Goal: Information Seeking & Learning: Check status

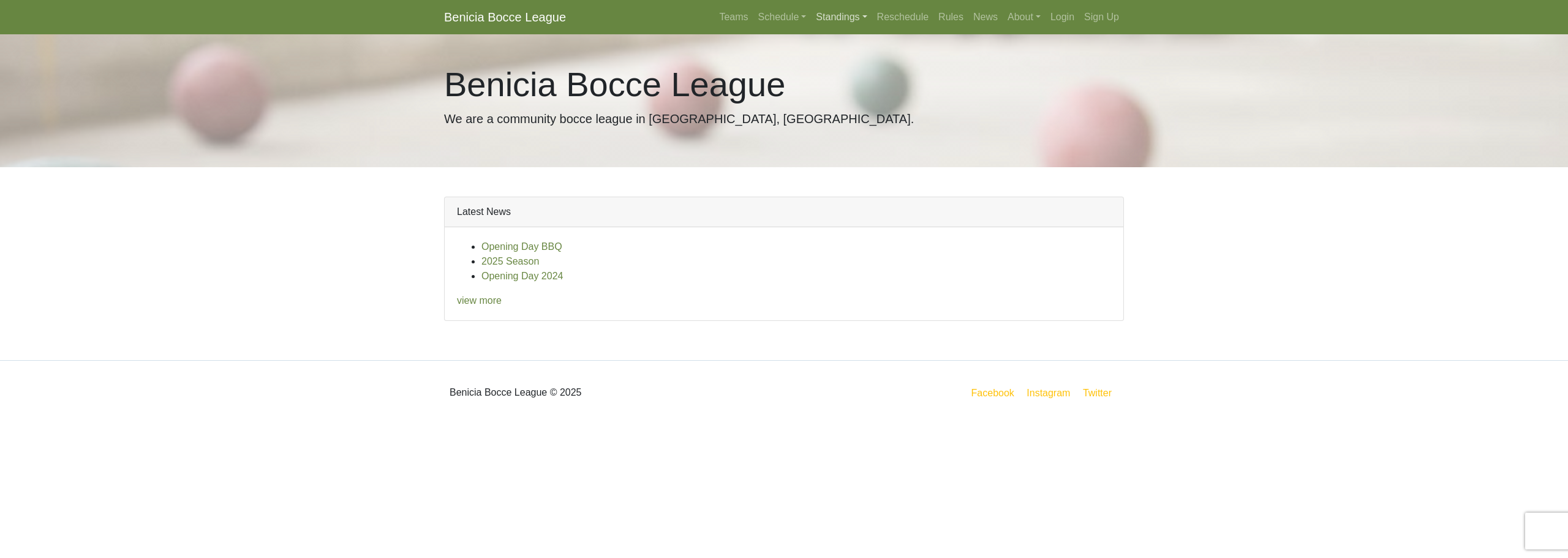
click at [836, 15] on link "Standings" at bounding box center [841, 17] width 61 height 24
click at [844, 63] on link "[DATE] Night" at bounding box center [861, 65] width 99 height 20
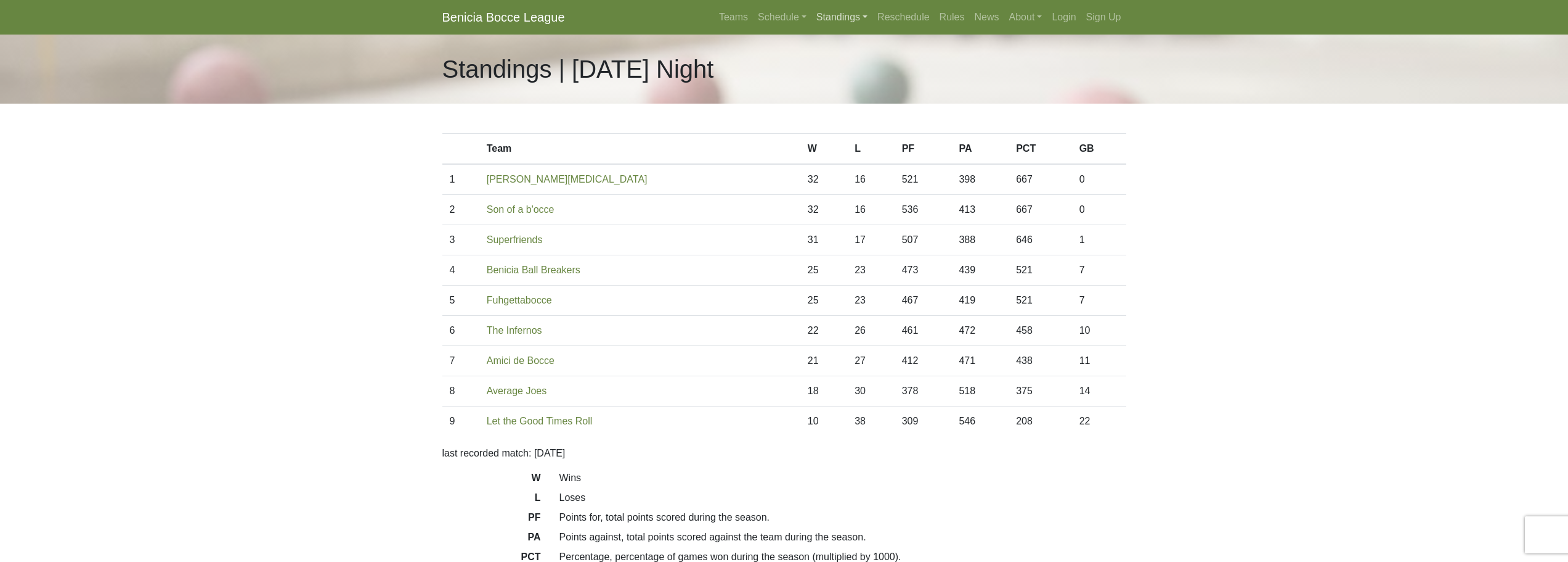
click at [849, 21] on link "Standings" at bounding box center [841, 17] width 61 height 24
click at [851, 40] on link "[DATE] Morning" at bounding box center [861, 46] width 99 height 20
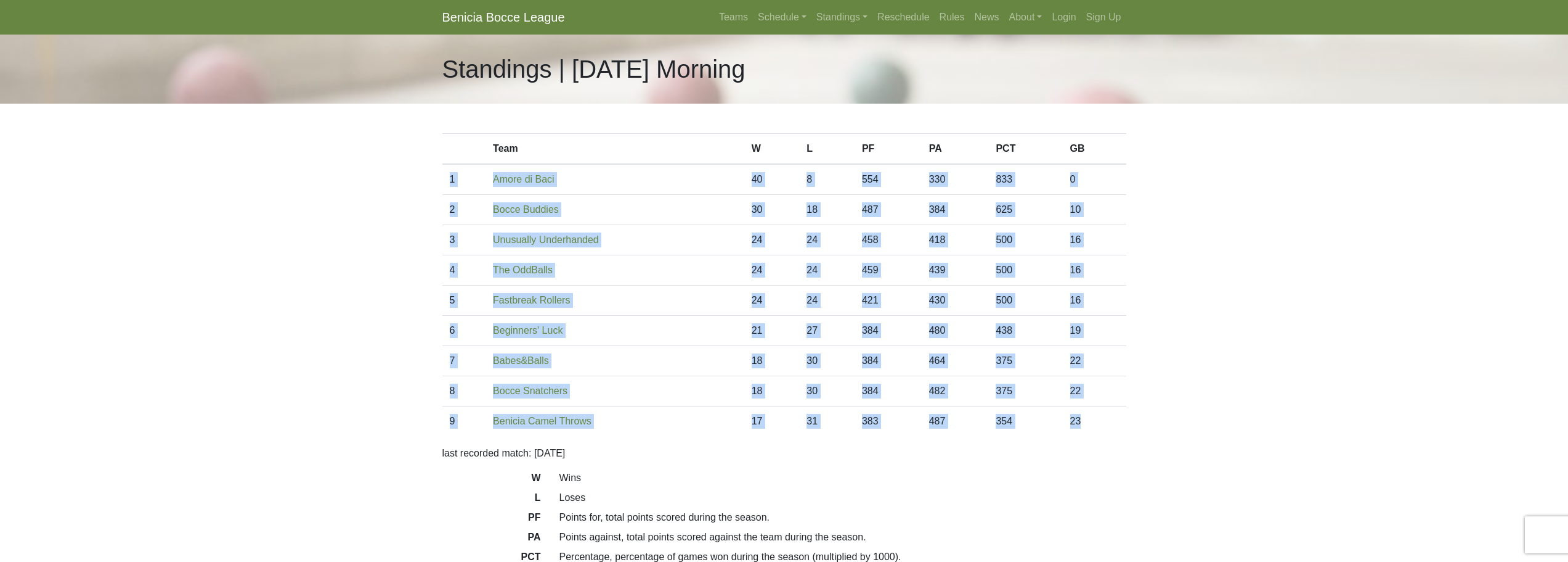
drag, startPoint x: 1105, startPoint y: 419, endPoint x: 442, endPoint y: 188, distance: 702.1
click at [442, 188] on tbody "1 Amore di Baci 40 8 554 330 833 0 2 Bocce Buddies 30 18 487 384 625 10 3 24 24…" at bounding box center [784, 299] width 684 height 272
copy tbody "1 Amore di Baci 40 8 554 330 833 0 2 Bocce Buddies 30 18 487 384 625 10 3 Unusu…"
click at [854, 16] on link "Standings" at bounding box center [841, 17] width 61 height 24
click at [855, 66] on link "[DATE] Night" at bounding box center [861, 66] width 99 height 20
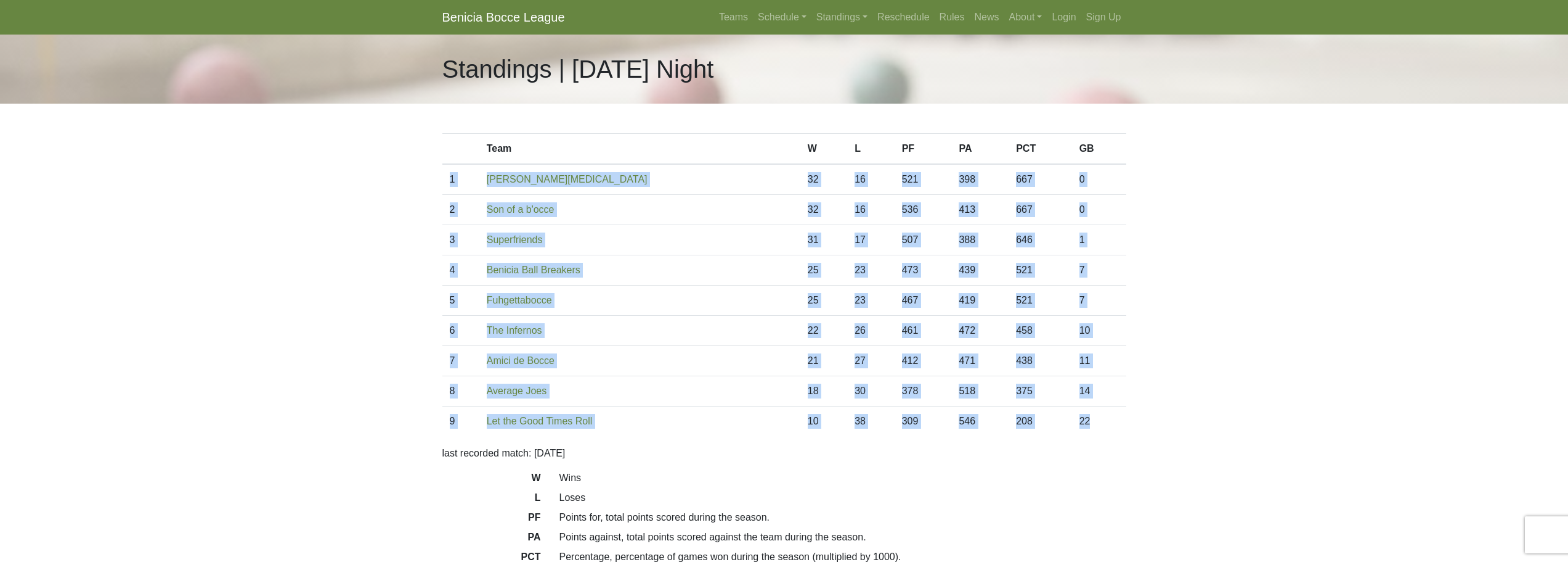
drag, startPoint x: 1092, startPoint y: 421, endPoint x: 451, endPoint y: 184, distance: 683.4
click at [451, 184] on tbody "1 Benicia [MEDICAL_DATA] 32 16 521 398 667 0 2 Son of a b'occe 32 16 536 413 66…" at bounding box center [784, 299] width 684 height 272
copy tbody "1 Benicia [MEDICAL_DATA] 32 16 521 398 667 0 2 Son of a b'occe 32 16 536 413 66…"
click at [827, 10] on link "Standings" at bounding box center [841, 17] width 61 height 24
click at [839, 87] on link "[DATE] Night" at bounding box center [861, 85] width 99 height 20
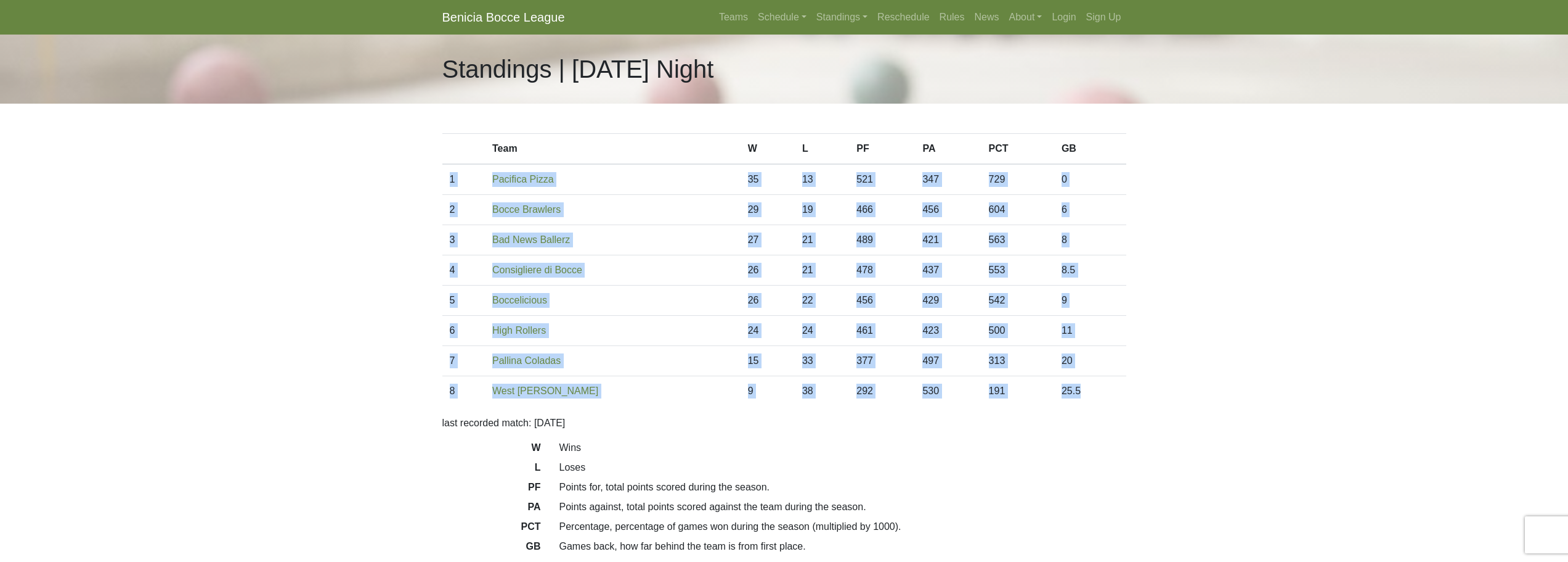
drag, startPoint x: 1087, startPoint y: 389, endPoint x: 447, endPoint y: 192, distance: 669.6
click at [447, 192] on tbody "1 Pacifica Pizza 35 13 521 347 729 0 2 Bocce Brawlers 29 19 466 456 604 6 3 27 …" at bounding box center [784, 285] width 684 height 241
copy tbody "1 Pacifica Pizza 35 13 521 347 729 0 2 Bocce Brawlers 29 19 466 456 604 6 3 Bad…"
click at [1101, 387] on td "25.5" at bounding box center [1090, 391] width 72 height 30
drag, startPoint x: 1107, startPoint y: 394, endPoint x: 451, endPoint y: 177, distance: 691.0
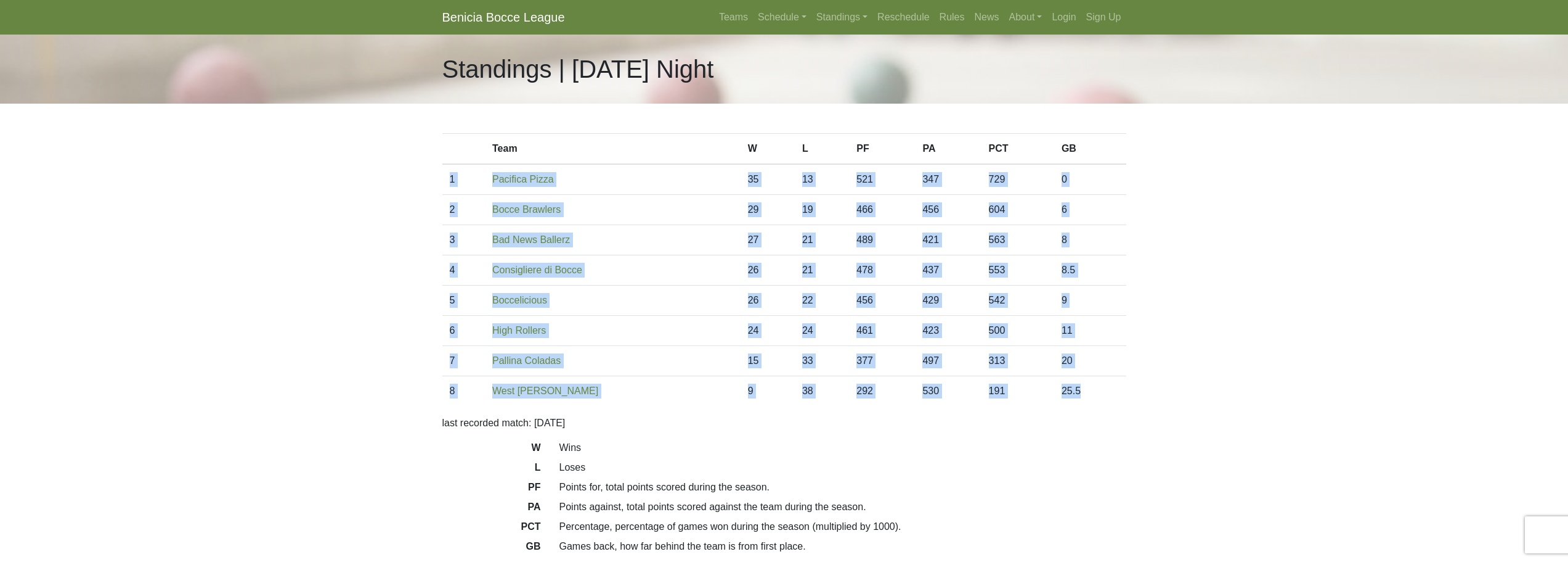
click at [451, 177] on tbody "1 Pacifica Pizza 35 13 521 347 729 0 2 Bocce Brawlers 29 19 466 456 604 6 3 27 …" at bounding box center [784, 285] width 684 height 241
copy tbody "1 Pacifica Pizza 35 13 521 347 729 0 2 Bocce Brawlers 29 19 466 456 604 6 3 Bad…"
click at [816, 17] on link "Standings" at bounding box center [841, 17] width 61 height 24
click at [827, 40] on link "[DATE] Morning" at bounding box center [861, 46] width 99 height 20
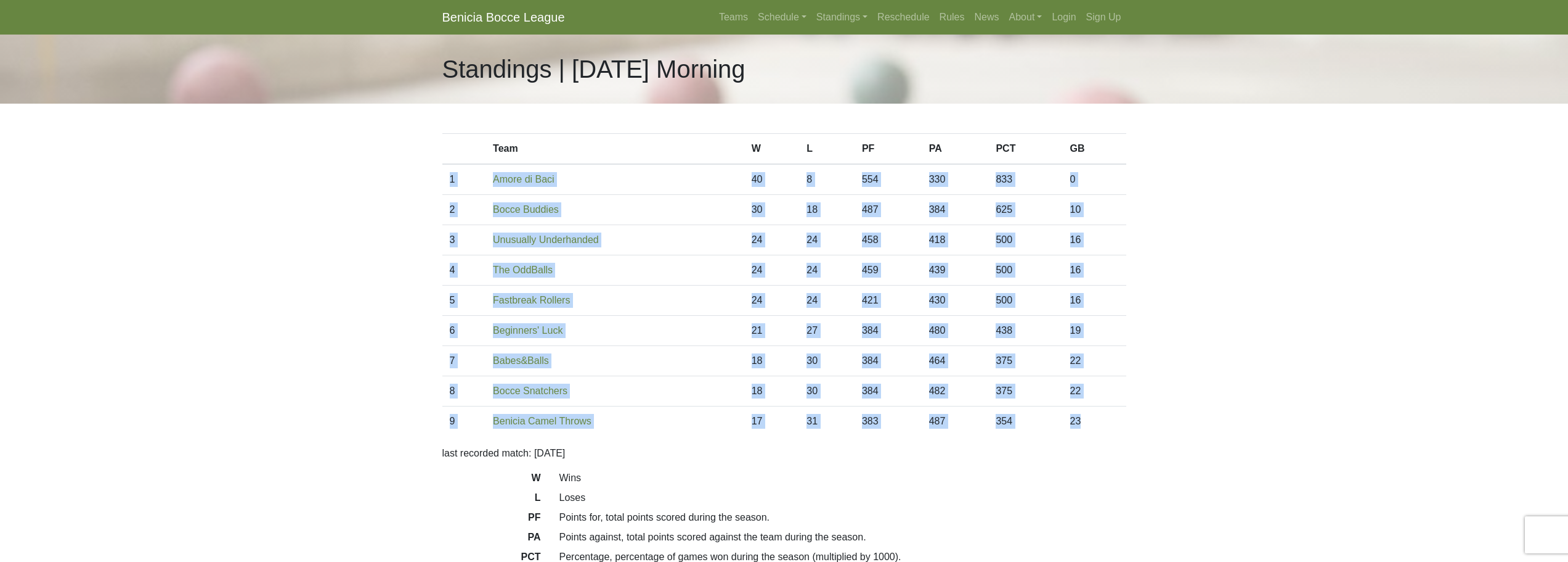
drag, startPoint x: 1098, startPoint y: 418, endPoint x: 451, endPoint y: 181, distance: 689.0
click at [451, 181] on tbody "1 Amore di Baci 40 8 554 330 833 0 2 Bocce Buddies 30 18 487 384 625 10 3 24 24…" at bounding box center [784, 299] width 684 height 272
copy tbody "1 Amore di Baci 40 8 554 330 833 0 2 Bocce Buddies 30 18 487 384 625 10 3 Unusu…"
click at [830, 19] on link "Standings" at bounding box center [841, 17] width 61 height 24
click at [844, 67] on link "[DATE] Night" at bounding box center [861, 66] width 99 height 20
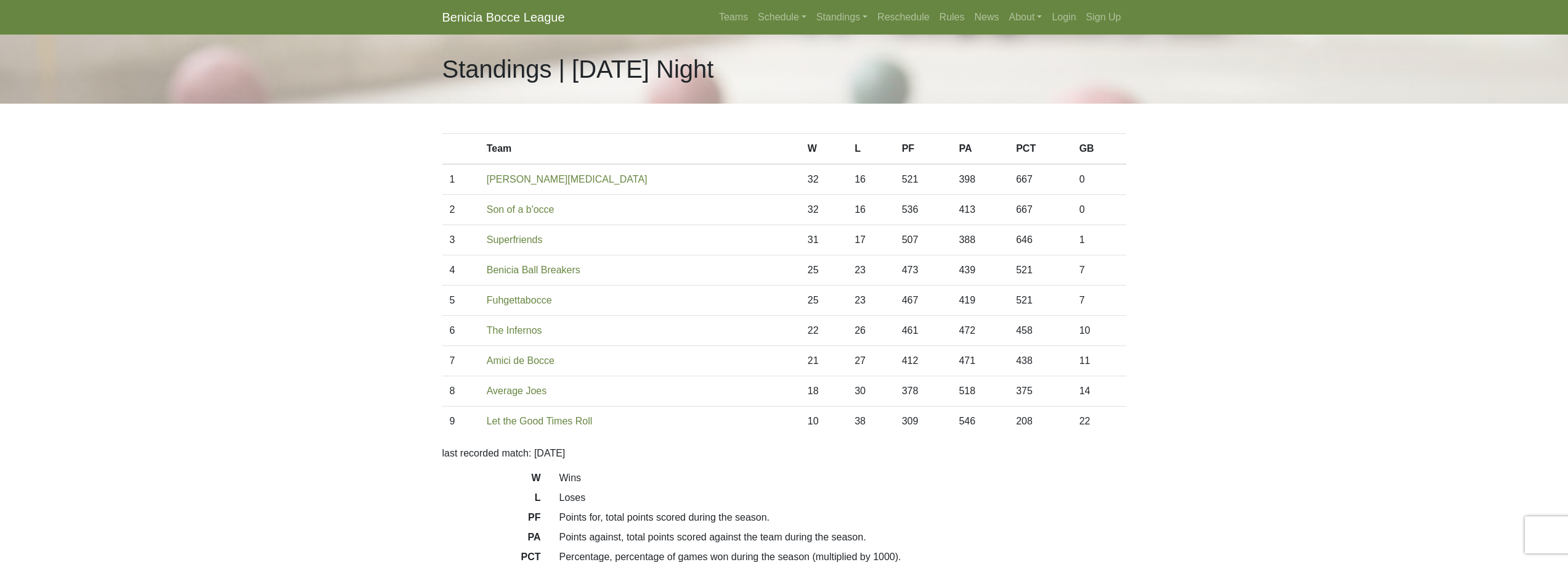
click at [1094, 422] on td "22" at bounding box center [1099, 421] width 54 height 30
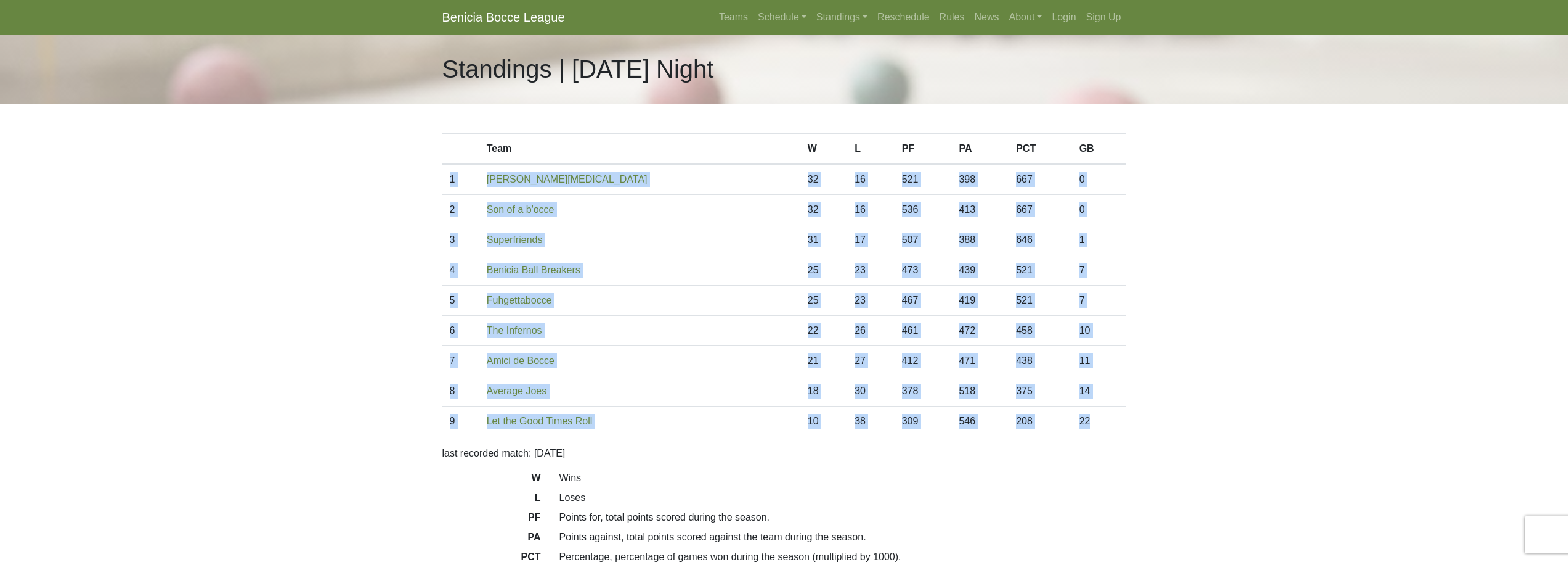
drag, startPoint x: 1105, startPoint y: 422, endPoint x: 451, endPoint y: 184, distance: 696.0
click at [451, 184] on tbody "1 Benicia Smog 32 16 521 398 667 0 2 Son of a b'occe 32 16 536 413 667 0 3 31 1…" at bounding box center [784, 299] width 684 height 272
copy tbody "1 Benicia Smog 32 16 521 398 667 0 2 Son of a b'occe 32 16 536 413 667 0 3 Supe…"
click at [840, 8] on link "Standings" at bounding box center [841, 17] width 61 height 24
click at [847, 80] on link "[DATE] Night" at bounding box center [861, 85] width 99 height 20
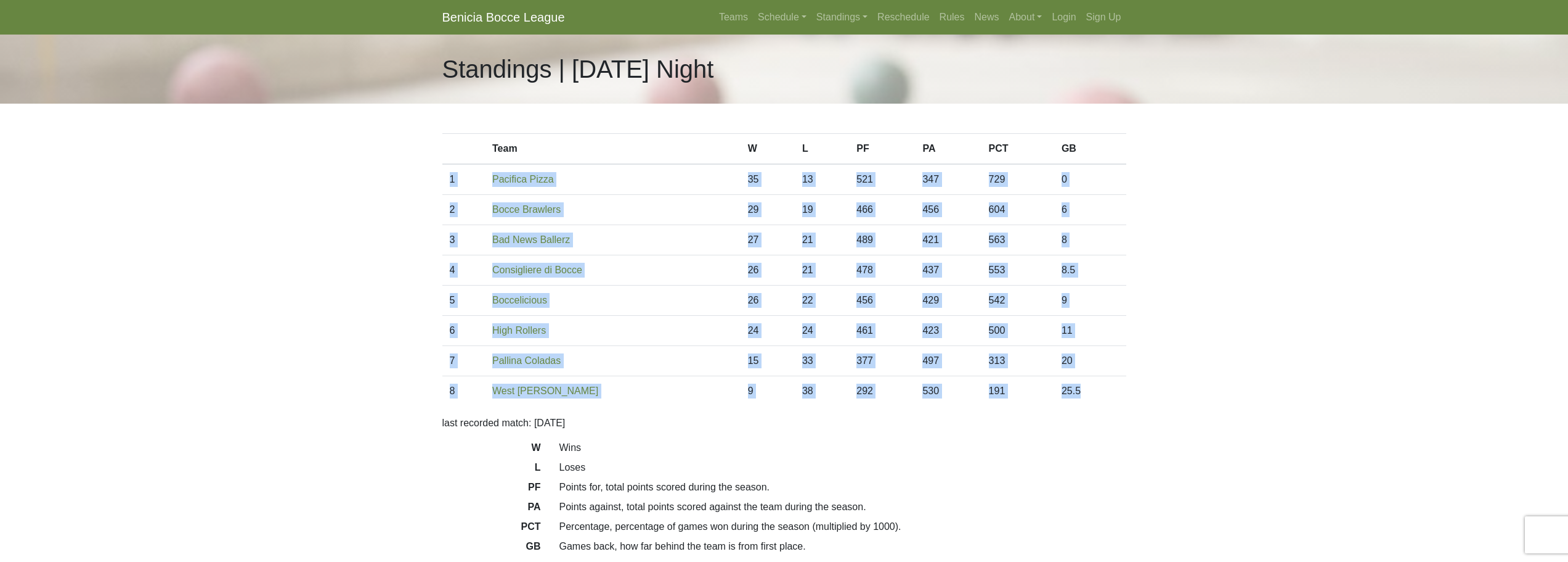
drag, startPoint x: 1099, startPoint y: 392, endPoint x: 449, endPoint y: 182, distance: 683.1
click at [449, 182] on tbody "1 Pacifica Pizza 35 13 521 347 729 0 2 Bocce Brawlers 29 19 466 456 604 6 3 27 …" at bounding box center [784, 285] width 684 height 241
copy tbody "1 Pacifica Pizza 35 13 521 347 729 0 2 Bocce Brawlers 29 19 466 456 604 6 3 Bad…"
click at [845, 25] on link "Standings" at bounding box center [841, 17] width 61 height 24
click at [845, 103] on link "[DATE] Night" at bounding box center [861, 105] width 99 height 20
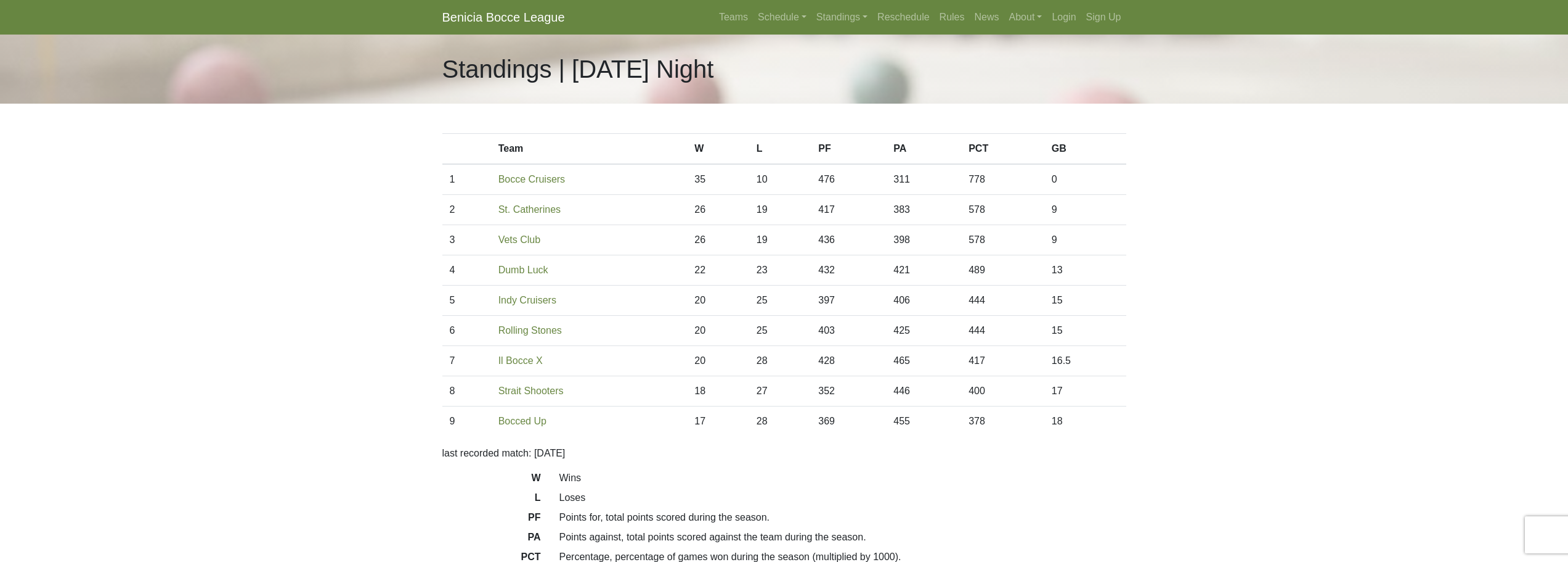
click at [1086, 419] on td "18" at bounding box center [1085, 421] width 82 height 30
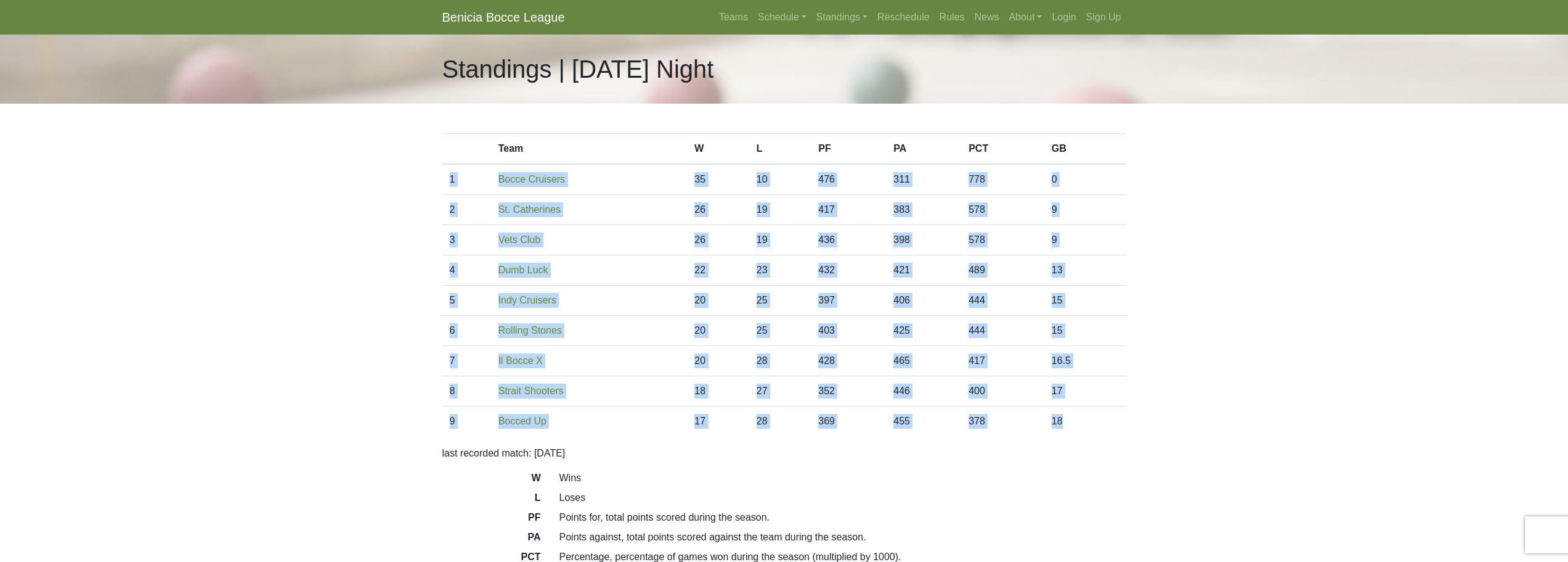
drag, startPoint x: 1103, startPoint y: 425, endPoint x: 450, endPoint y: 188, distance: 694.7
click at [450, 188] on tbody "1 Bocce Cruisers 35 10 476 311 778 0 2 St. Catherines 26 19 417 383 578 9 3 26 …" at bounding box center [784, 299] width 684 height 272
copy tbody "1 Bocce Cruisers 35 10 476 311 778 0 2 St. [PERSON_NAME] 26 19 417 383 578 9 3 …"
click at [829, 19] on link "Standings" at bounding box center [841, 17] width 61 height 24
click at [848, 132] on link "[DATE] Night" at bounding box center [861, 125] width 99 height 20
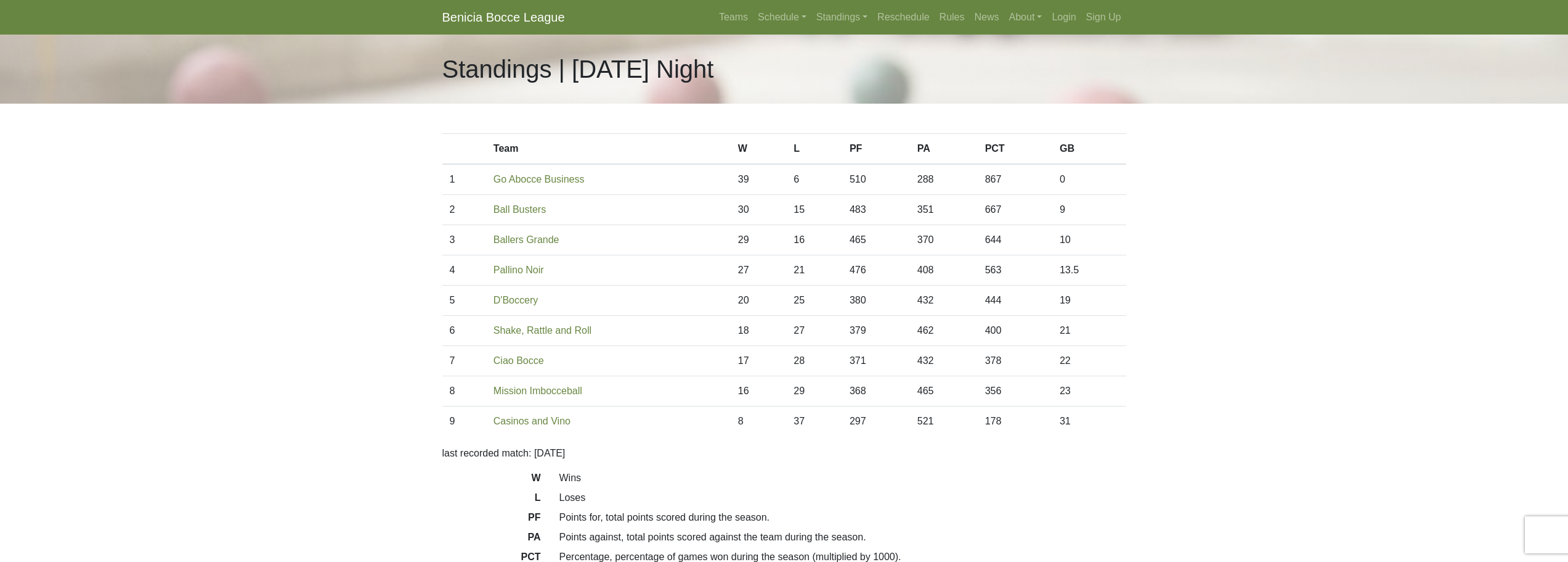
click at [1092, 425] on td "31" at bounding box center [1089, 421] width 74 height 30
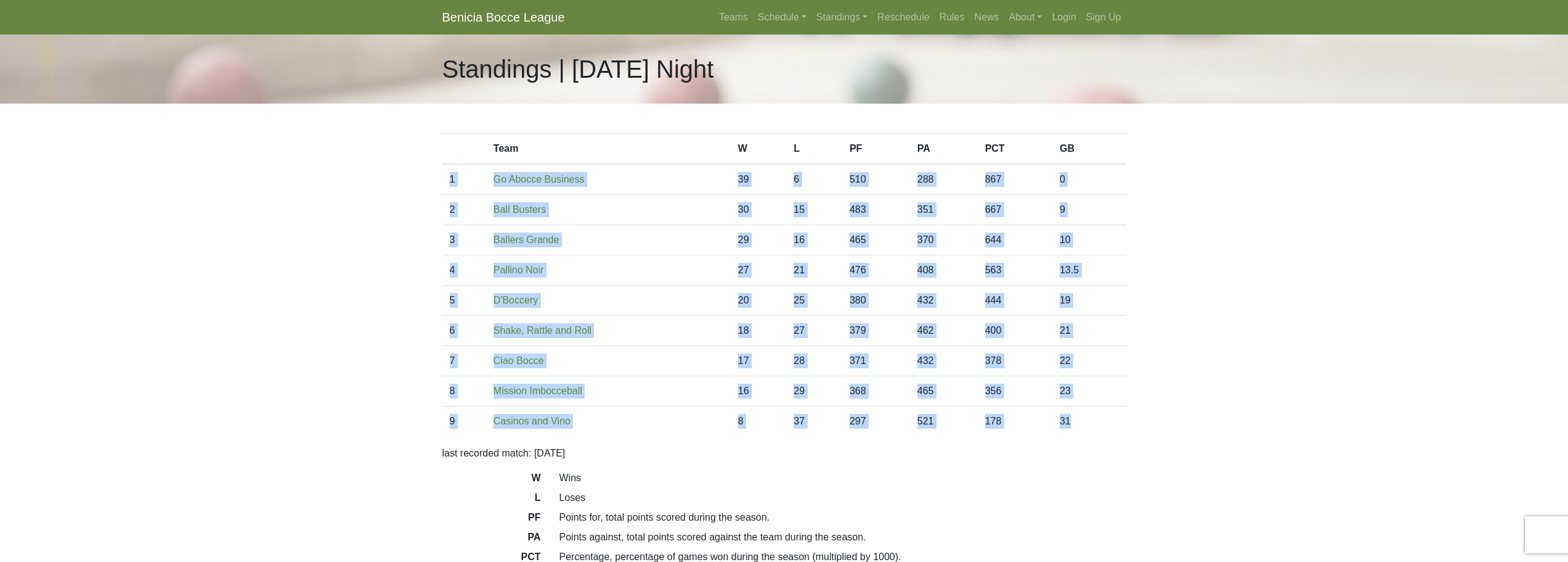
drag, startPoint x: 1093, startPoint y: 425, endPoint x: 451, endPoint y: 186, distance: 685.0
click at [451, 186] on tbody "1 Go Abocce Business 39 6 510 288 867 0 2 Ball Busters 30 15 483 351 667 9 3 29…" at bounding box center [784, 299] width 684 height 272
copy tbody "1 Go Abocce Business 39 6 510 288 867 0 2 Ball Busters 30 15 483 351 667 9 3 Ba…"
click at [838, 22] on link "Standings" at bounding box center [841, 17] width 61 height 24
click at [843, 142] on link "[DATE] Night" at bounding box center [861, 145] width 99 height 20
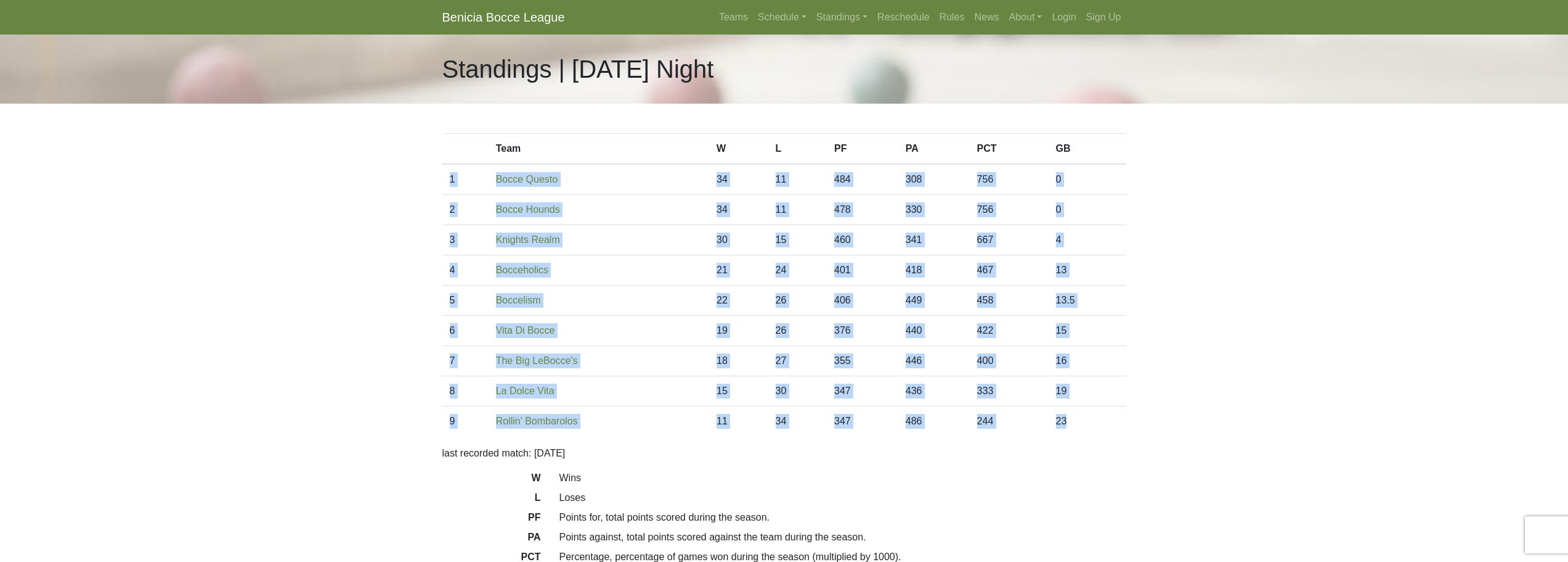
drag, startPoint x: 1103, startPoint y: 425, endPoint x: 451, endPoint y: 186, distance: 694.4
click at [451, 186] on tbody "1 Bocce Questo 34 11 484 308 756 0 2 Bocce Hounds 34 11 478 330 756 0 3 30 15 4…" at bounding box center [784, 299] width 684 height 272
copy tbody "1 Bocce Questo 34 11 484 308 756 0 2 Bocce Hounds 34 11 478 330 756 0 3 Knights…"
click at [850, 23] on link "Standings" at bounding box center [841, 17] width 61 height 24
click at [843, 162] on link "[DATE] Night" at bounding box center [861, 164] width 99 height 20
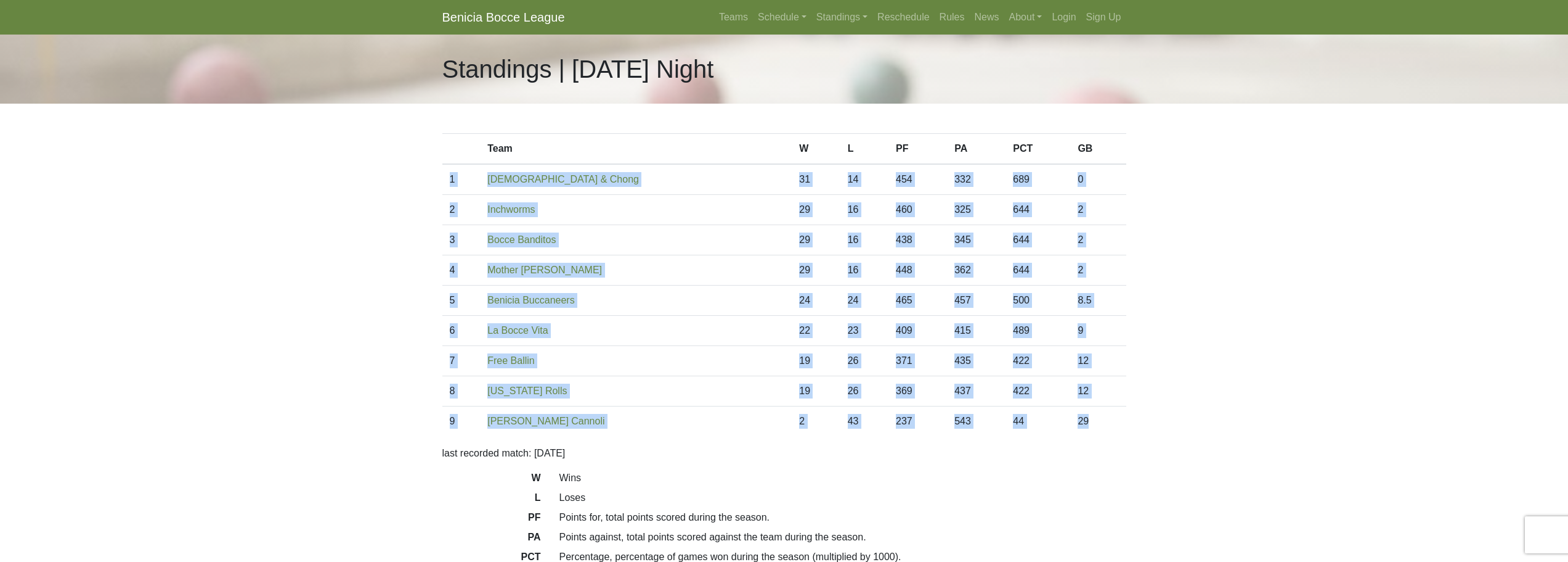
drag, startPoint x: 1101, startPoint y: 416, endPoint x: 451, endPoint y: 187, distance: 689.2
click at [451, 187] on tbody "1 Bocheech & Chong 31 14 454 332 689 0 2 Inchworms 29 16 460 325 644 2 3 29 16 …" at bounding box center [784, 299] width 684 height 272
copy tbody "1 Bocheech & Chong 31 14 454 332 689 0 2 Inchworms 29 16 460 325 644 2 3 Bocce …"
click at [807, 17] on link "Schedule" at bounding box center [782, 17] width 58 height 24
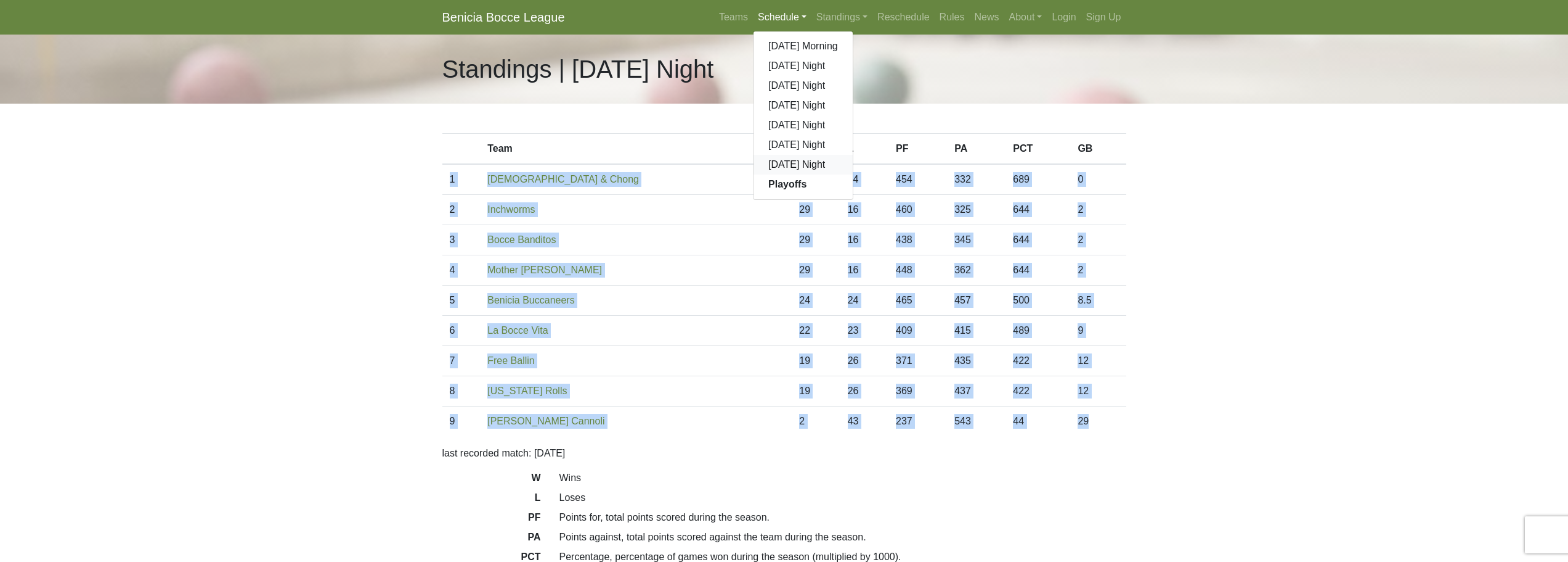
click at [782, 158] on link "[DATE] Night" at bounding box center [803, 164] width 99 height 20
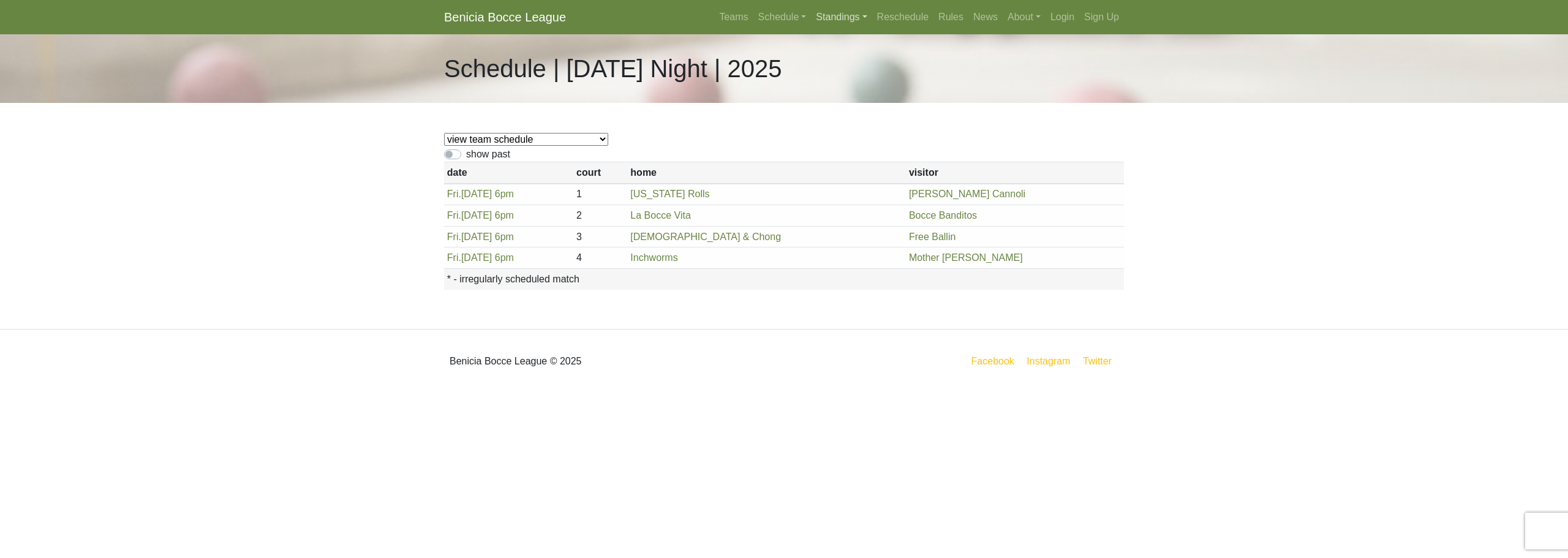
click at [837, 22] on link "Standings" at bounding box center [841, 17] width 61 height 24
click at [858, 161] on link "[DATE] Night" at bounding box center [861, 163] width 99 height 20
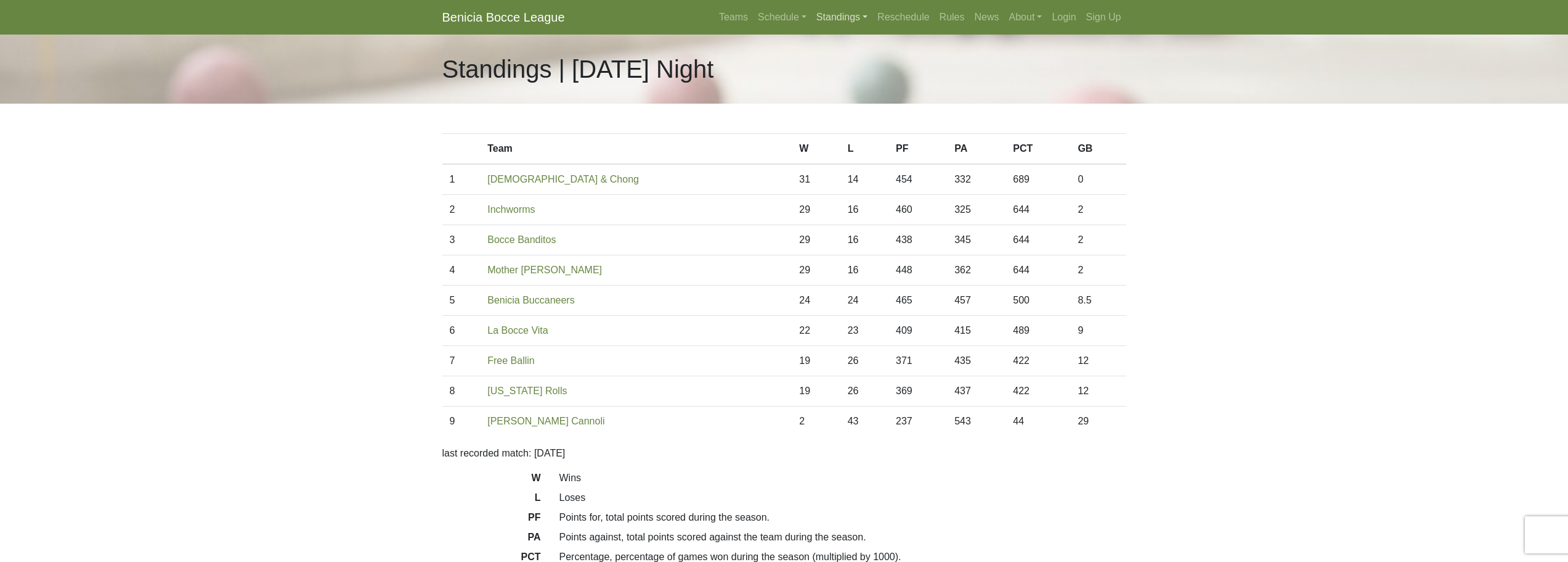
click at [843, 23] on link "Standings" at bounding box center [841, 17] width 61 height 24
click at [763, 22] on link "Schedule" at bounding box center [782, 17] width 58 height 24
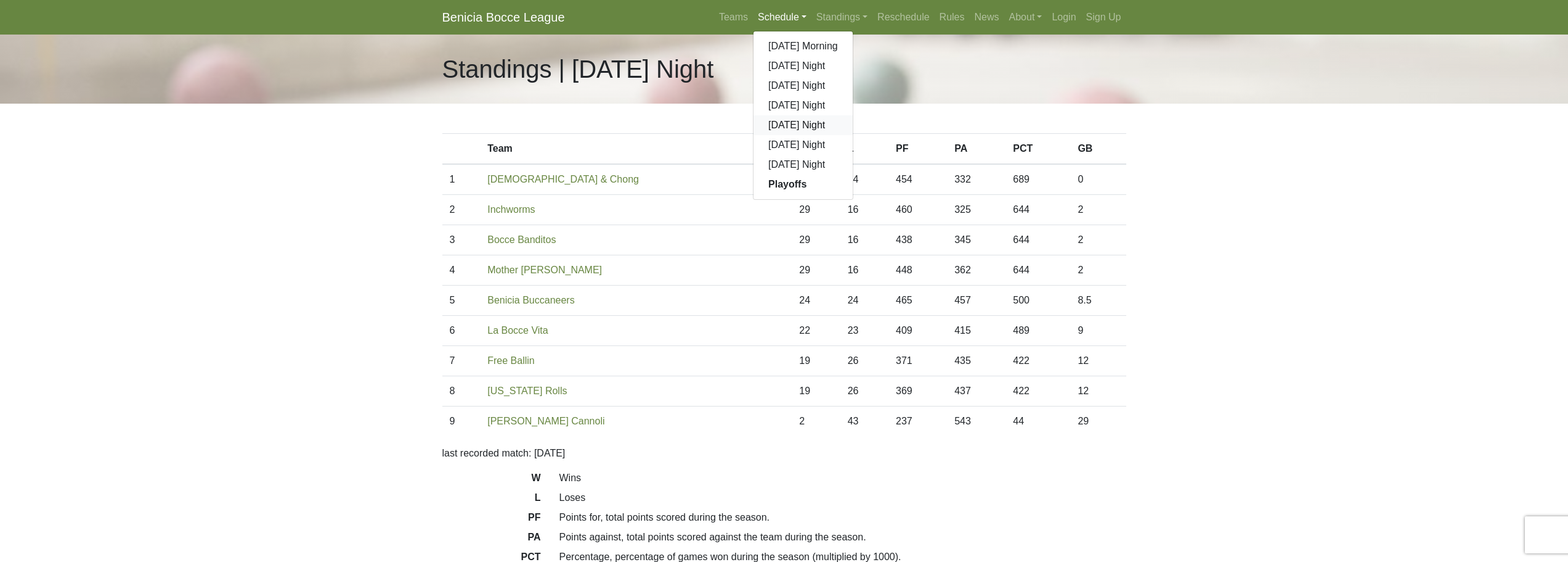
click at [789, 127] on link "[DATE] Night" at bounding box center [803, 125] width 99 height 20
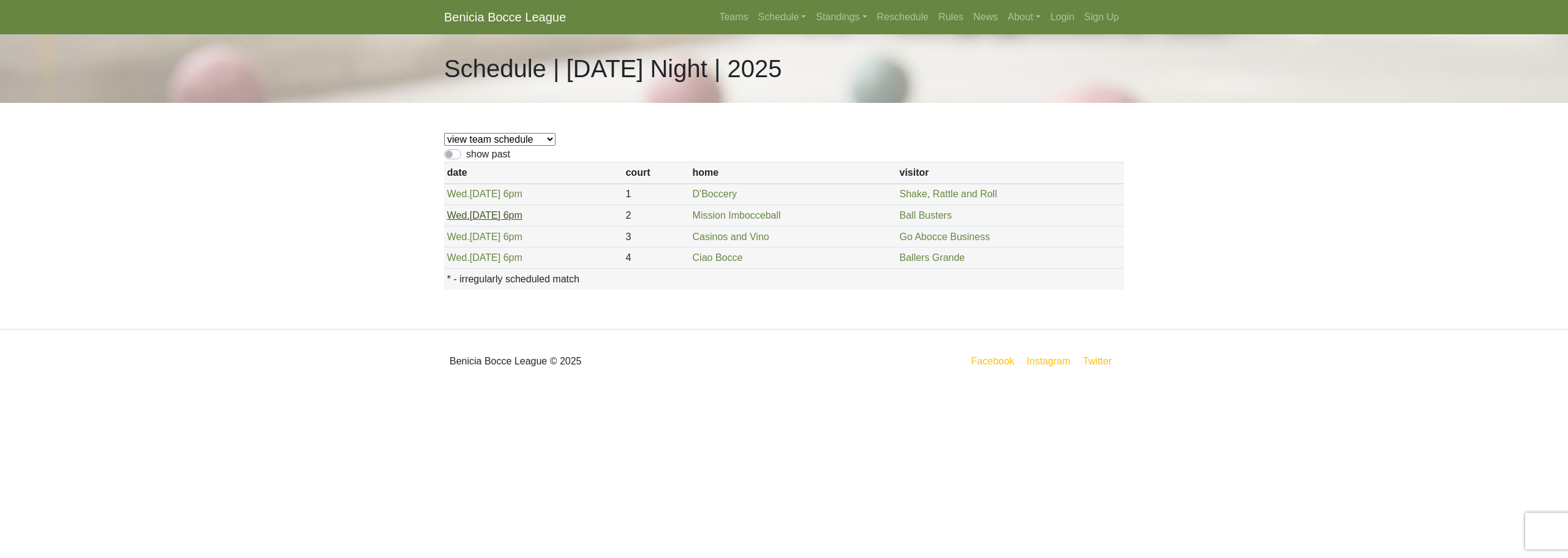
click at [489, 218] on link "Wed. 9/3, 6pm" at bounding box center [485, 215] width 75 height 10
click at [834, 13] on link "Standings" at bounding box center [841, 17] width 61 height 24
click at [844, 124] on link "[DATE] Night" at bounding box center [861, 124] width 99 height 20
